Goal: Find specific page/section

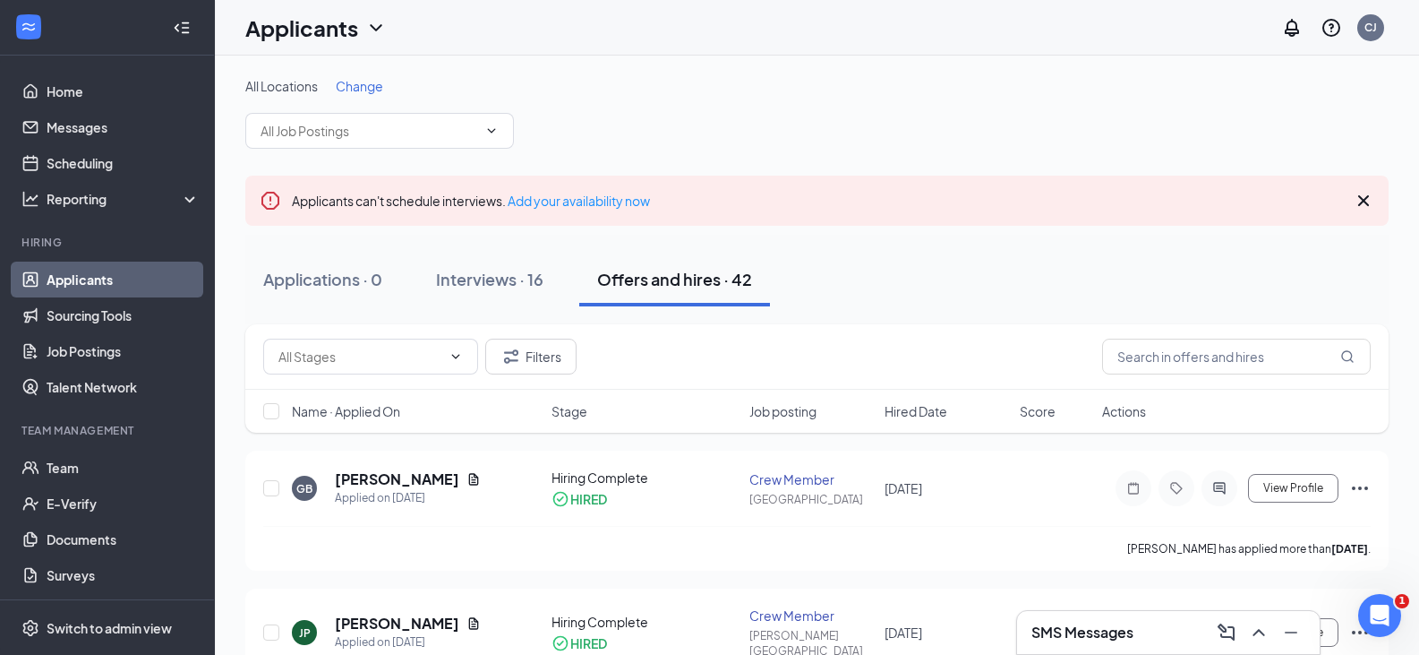
click at [81, 276] on link "Applicants" at bounding box center [123, 279] width 153 height 36
